Goal: Task Accomplishment & Management: Use online tool/utility

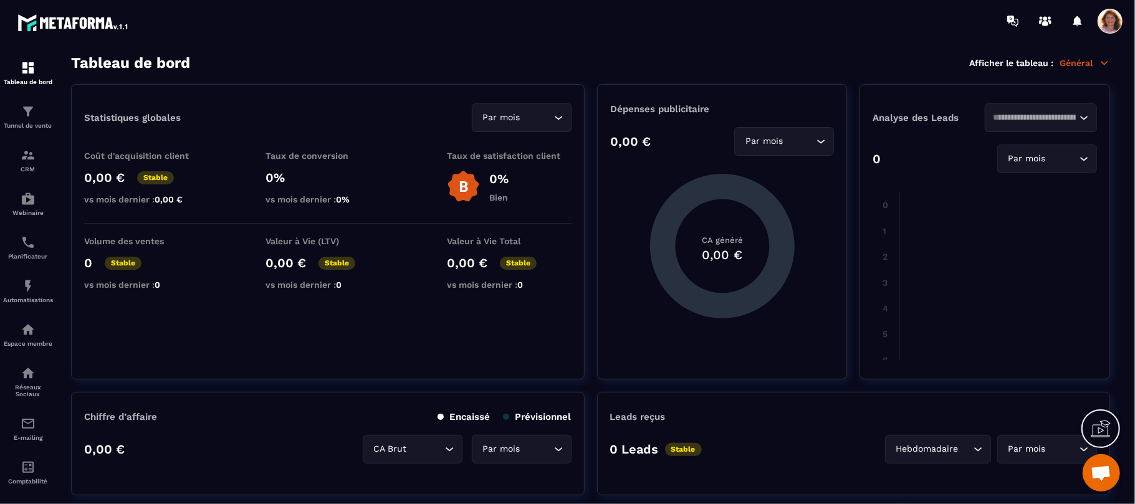
scroll to position [2140, 0]
click at [26, 126] on p "Tunnel de vente" at bounding box center [28, 125] width 50 height 7
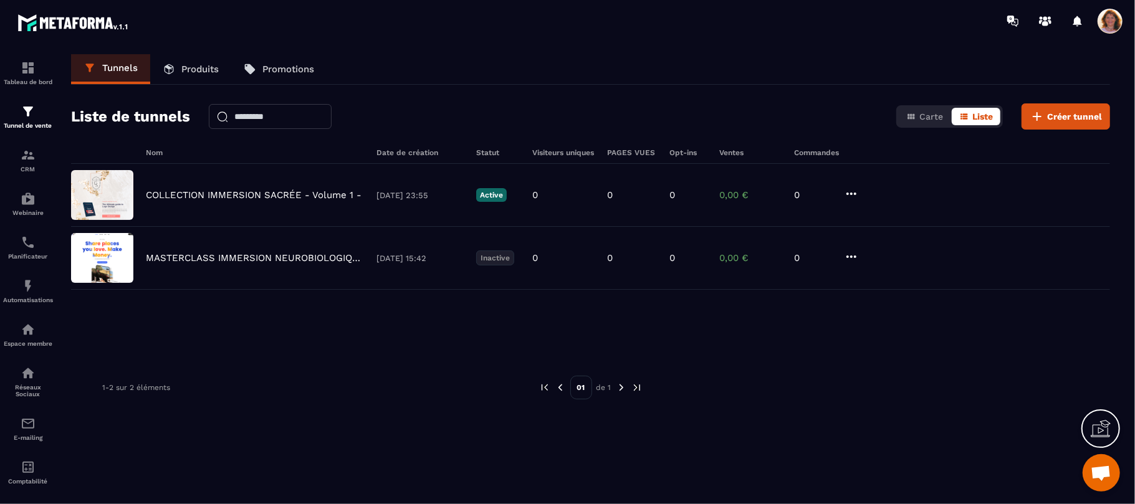
click at [26, 126] on p "Tunnel de vente" at bounding box center [28, 125] width 50 height 7
drag, startPoint x: 26, startPoint y: 126, endPoint x: 150, endPoint y: 315, distance: 226.2
click at [150, 315] on section "Tableau de bord Tunnel de vente CRM Webinaire Planificateur Automatisations Esp…" at bounding box center [567, 277] width 1135 height 470
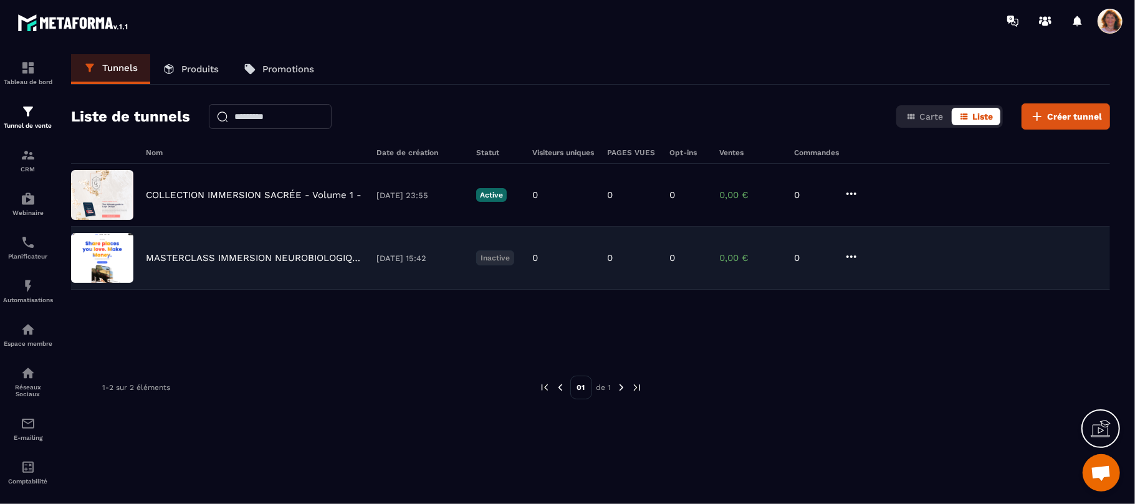
click at [120, 258] on img at bounding box center [102, 258] width 62 height 50
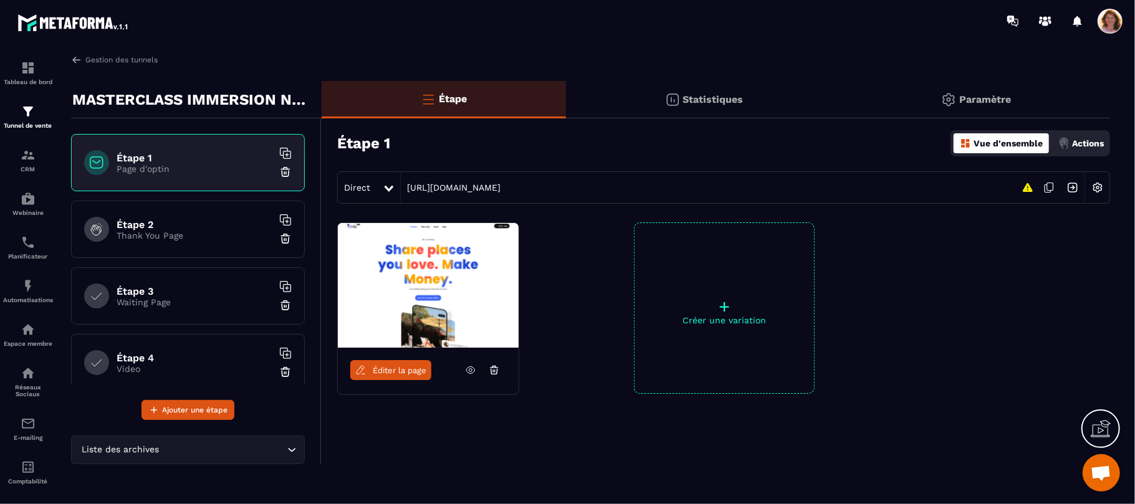
click at [466, 262] on img at bounding box center [428, 285] width 181 height 125
click at [447, 265] on img at bounding box center [428, 285] width 181 height 125
click at [469, 374] on icon at bounding box center [470, 370] width 9 height 7
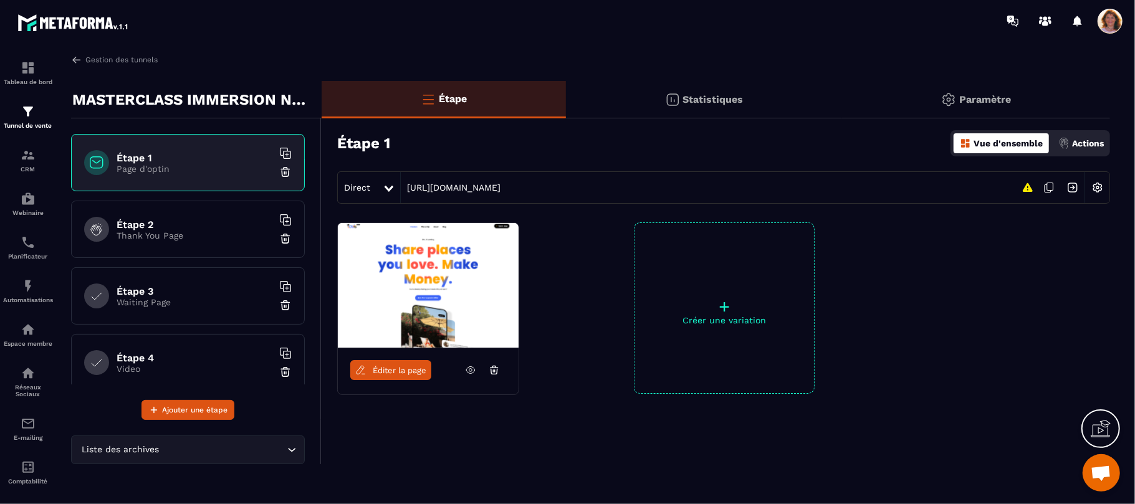
click at [409, 371] on span "Éditer la page" at bounding box center [400, 370] width 54 height 9
